Goal: Task Accomplishment & Management: Complete application form

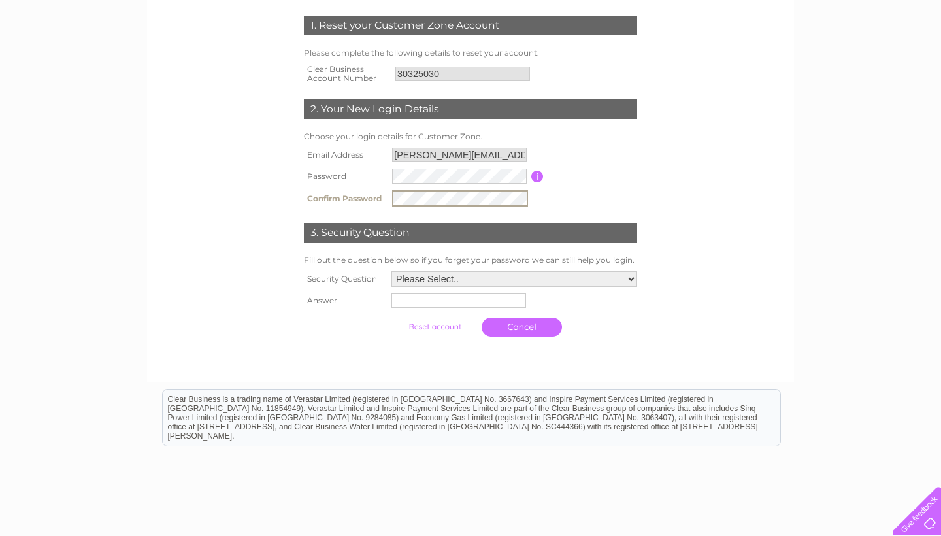
scroll to position [205, 0]
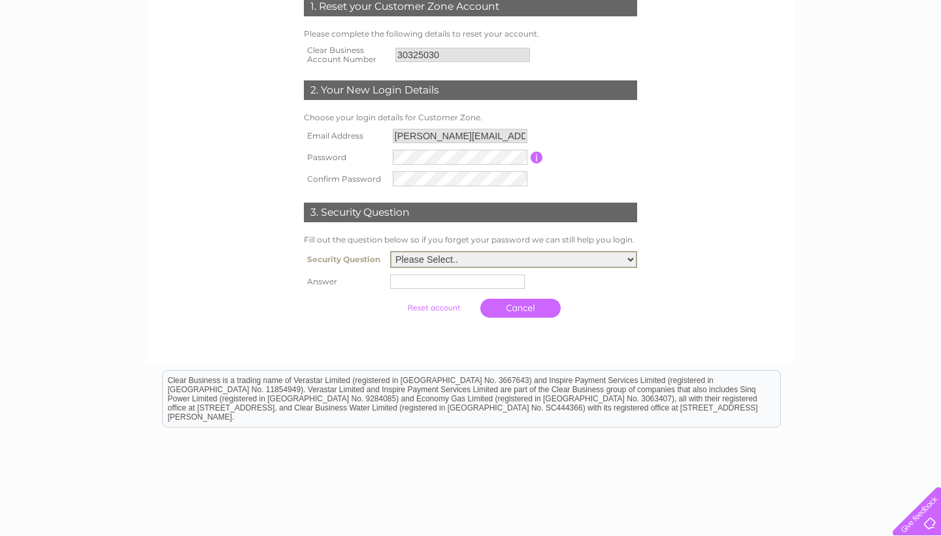
select select "1"
click at [414, 293] on td "Cancel" at bounding box center [514, 307] width 252 height 32
click at [428, 284] on input "text" at bounding box center [459, 280] width 135 height 14
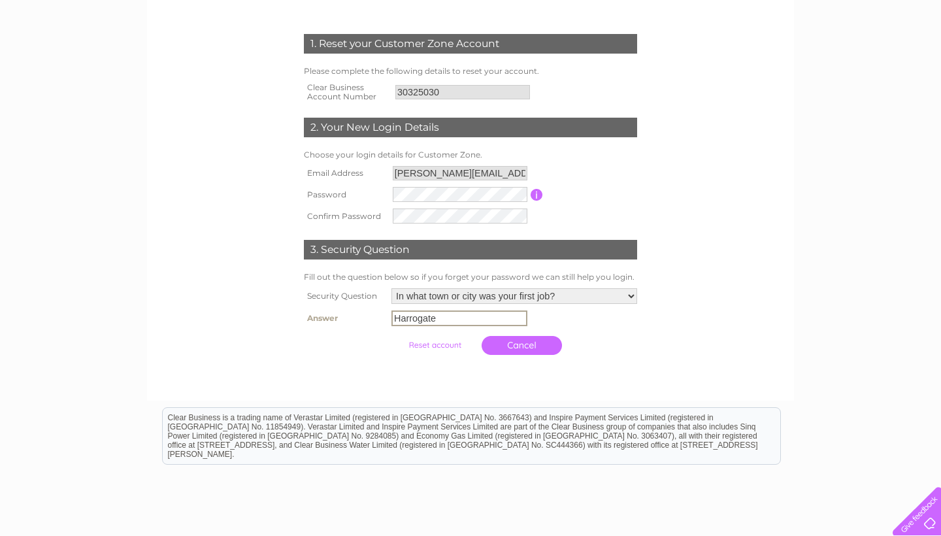
scroll to position [100, 0]
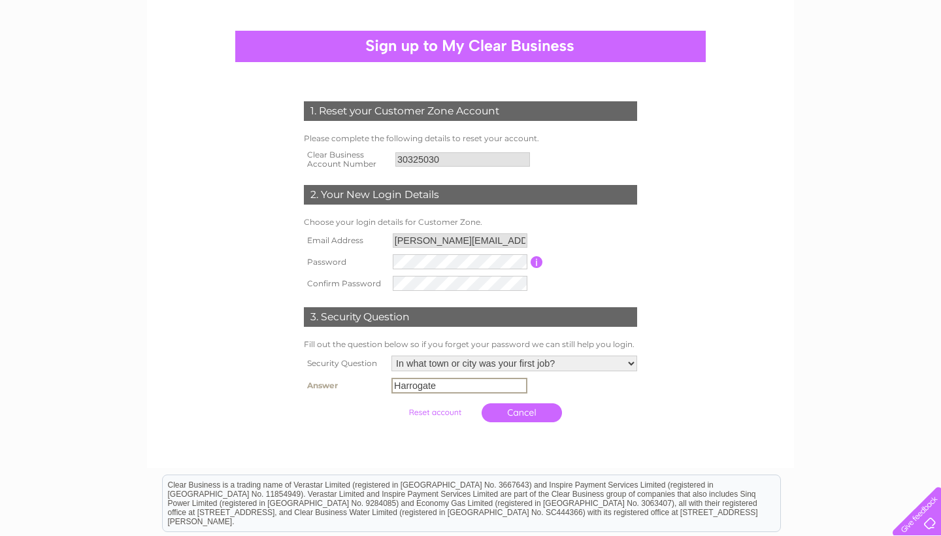
type input "Harrogate"
click at [535, 256] on input "button" at bounding box center [537, 262] width 12 height 12
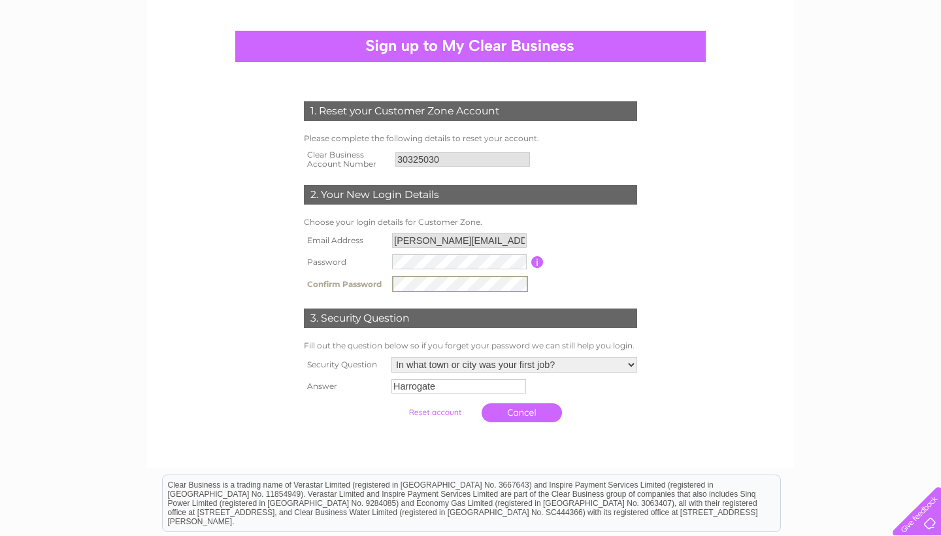
click at [420, 412] on input "submit" at bounding box center [435, 412] width 80 height 18
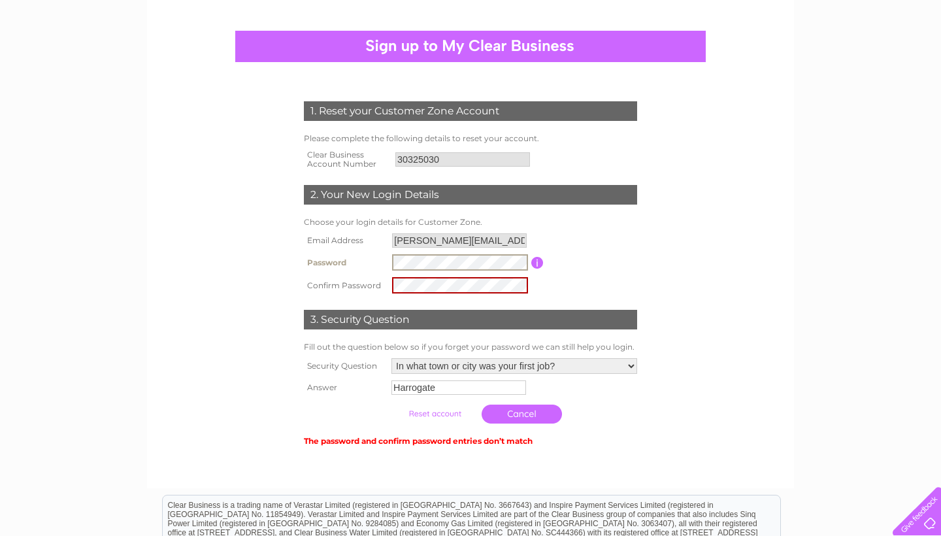
click at [633, 430] on td "The password and confirm password entries don’t match" at bounding box center [471, 439] width 340 height 19
click at [537, 258] on input "button" at bounding box center [537, 263] width 12 height 12
click at [328, 262] on tr "Password Password must be at least 6 characters long" at bounding box center [471, 262] width 340 height 23
click at [540, 261] on input "button" at bounding box center [537, 263] width 12 height 12
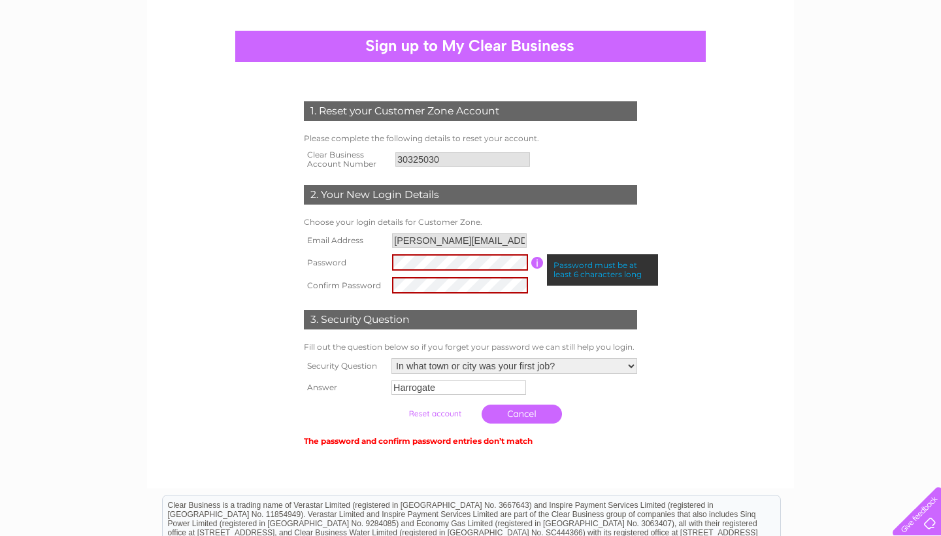
click at [540, 261] on input "button" at bounding box center [537, 263] width 12 height 12
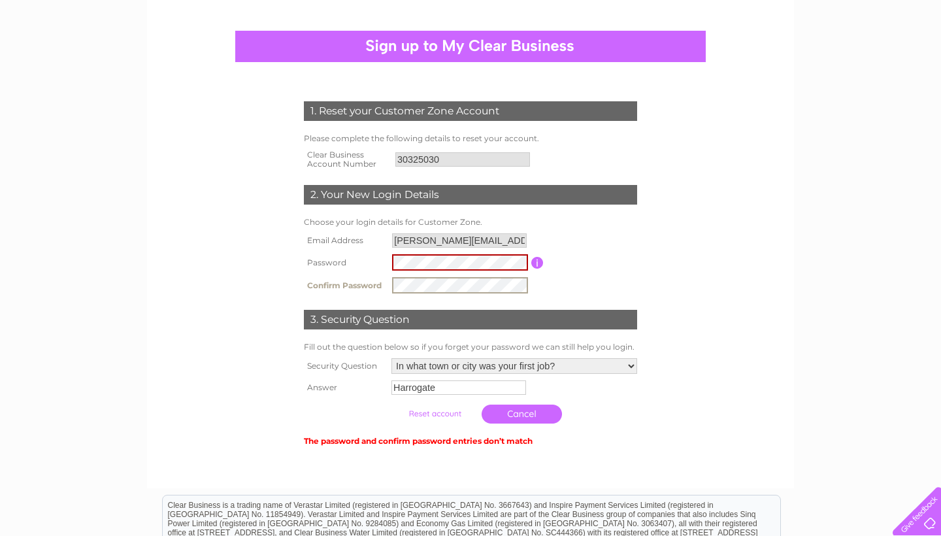
click at [721, 307] on form "1. Reset your Customer Zone Account Please complete the following details to re…" at bounding box center [470, 275] width 622 height 400
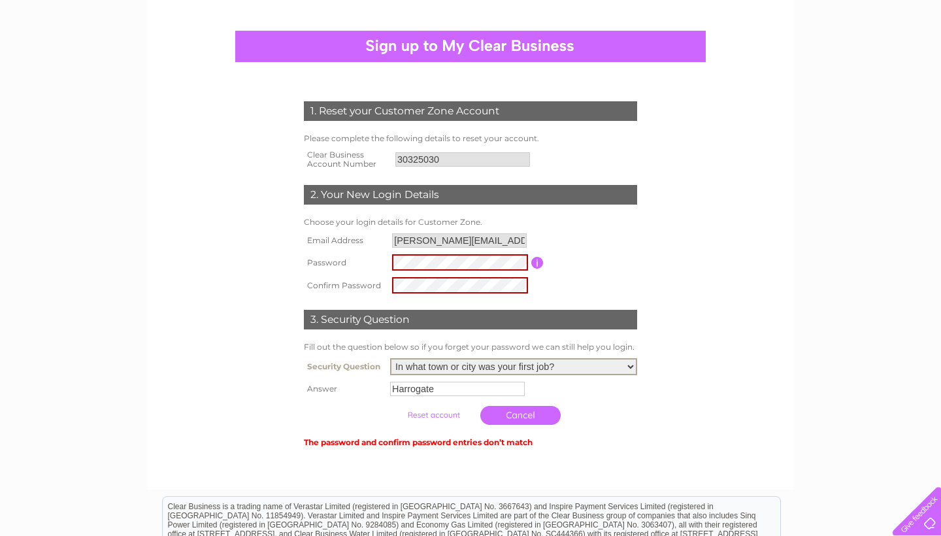
click at [443, 382] on input "Harrogate" at bounding box center [457, 389] width 135 height 14
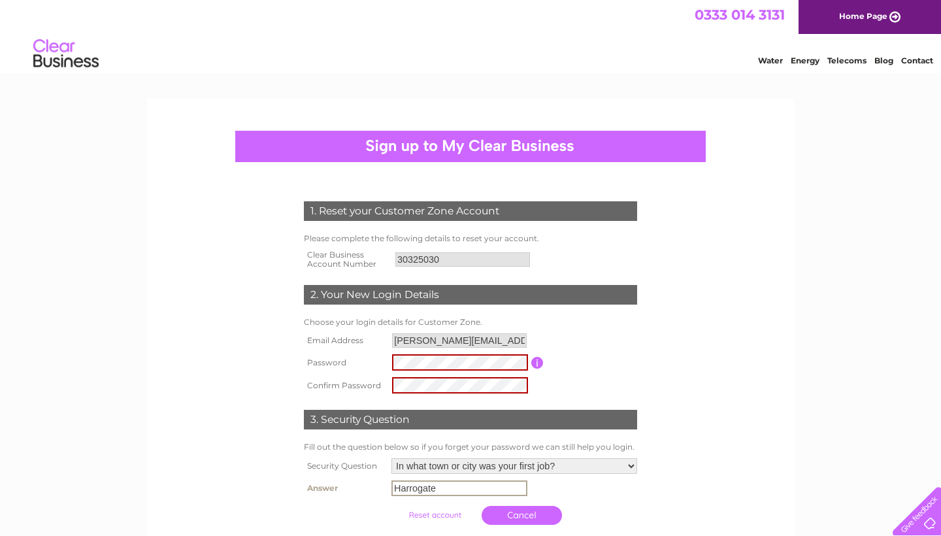
scroll to position [0, 0]
